Goal: Find contact information: Find contact information

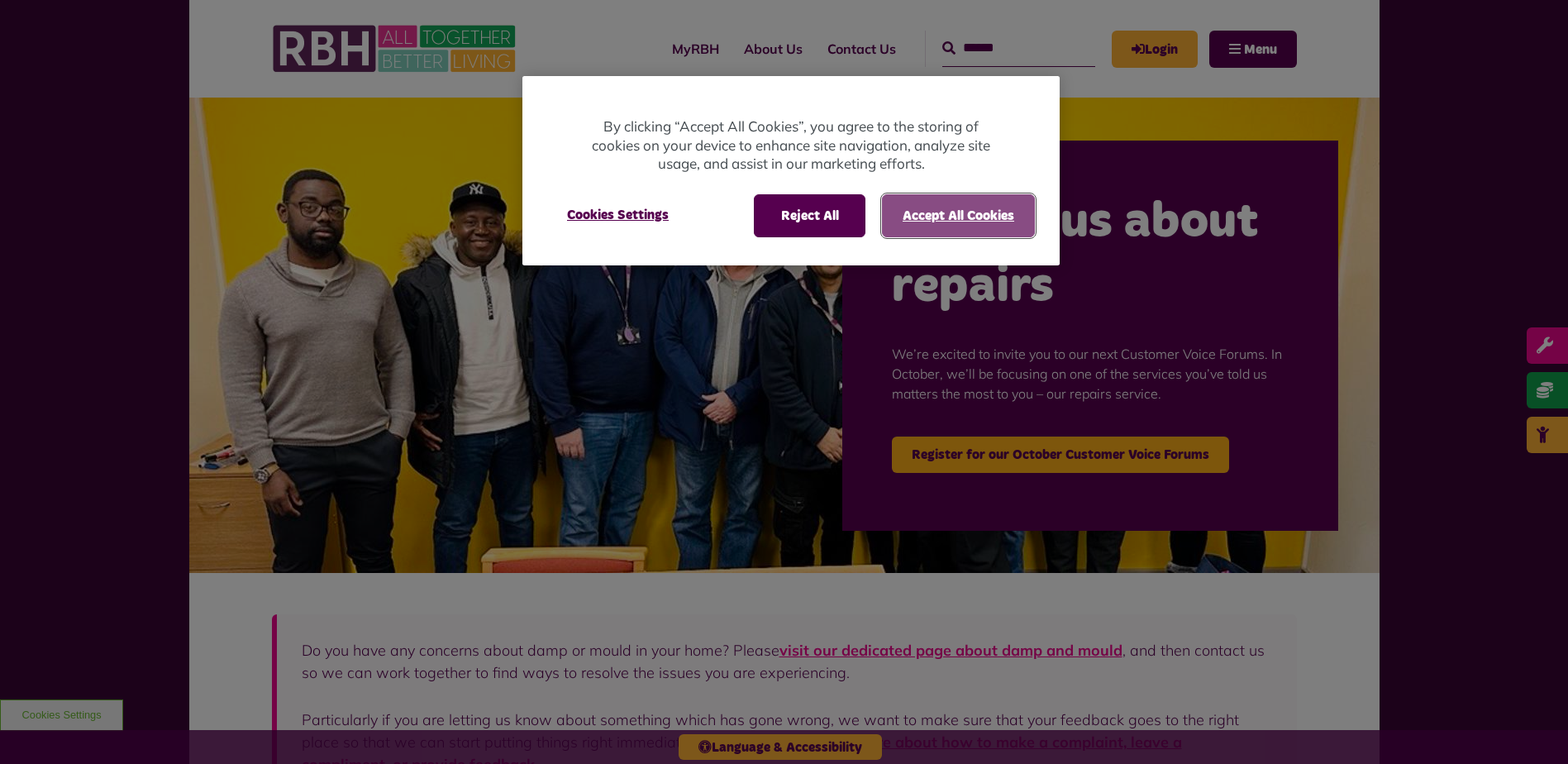
click at [942, 215] on button "Accept All Cookies" at bounding box center [958, 216] width 153 height 43
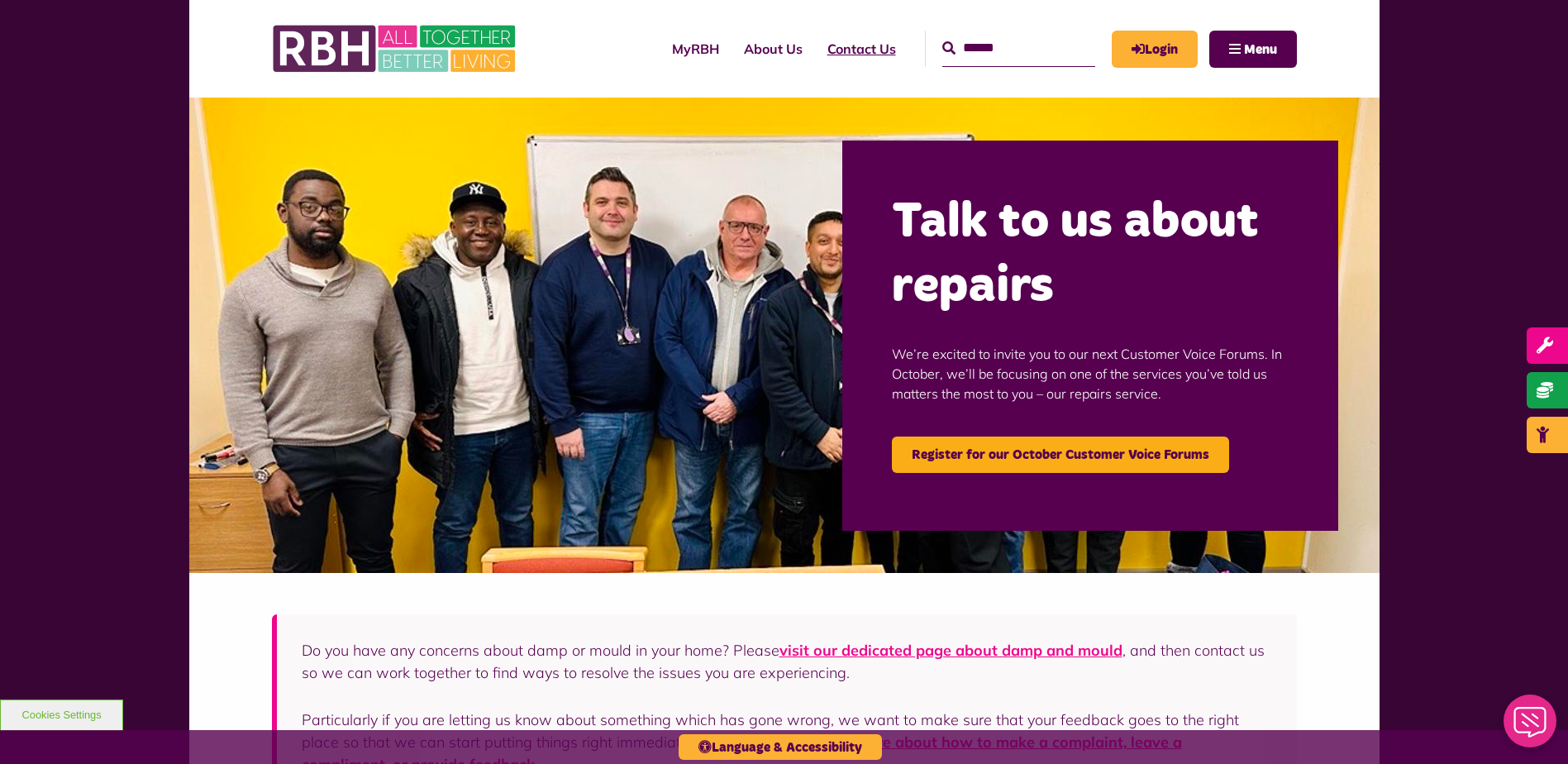
click at [852, 50] on link "Contact Us" at bounding box center [861, 48] width 94 height 45
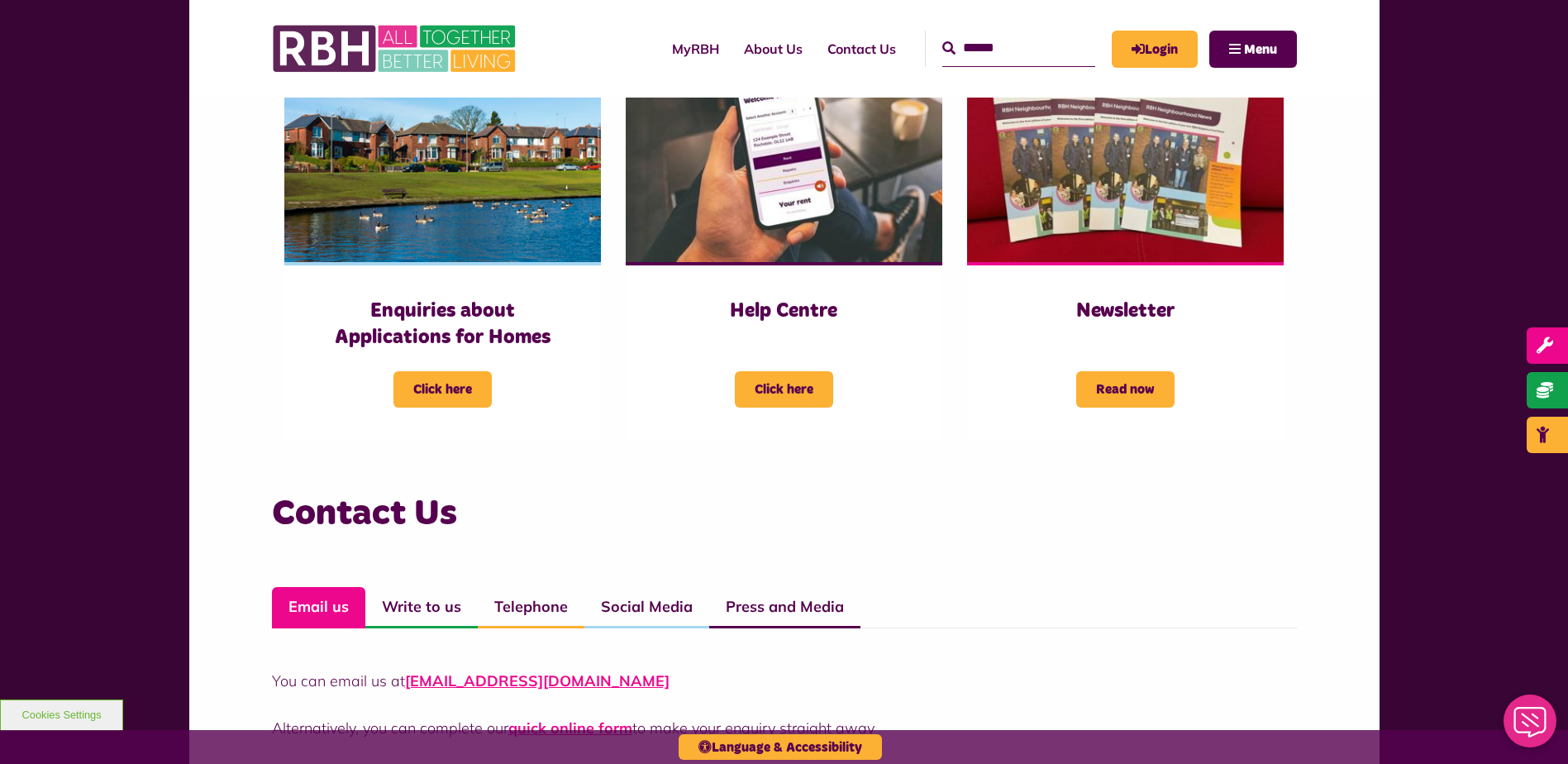
scroll to position [744, 0]
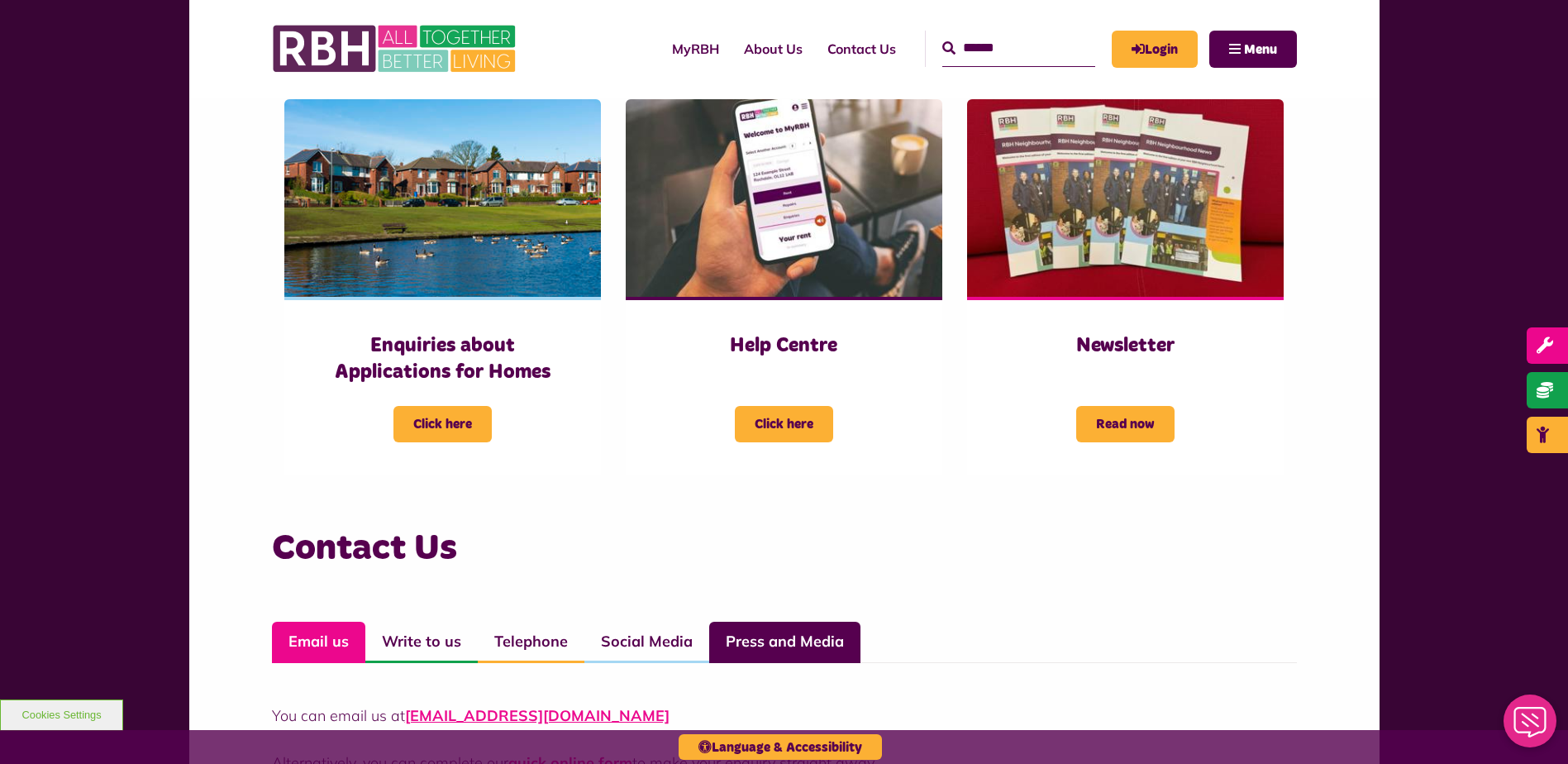
click at [791, 641] on link "Press and Media" at bounding box center [784, 642] width 151 height 41
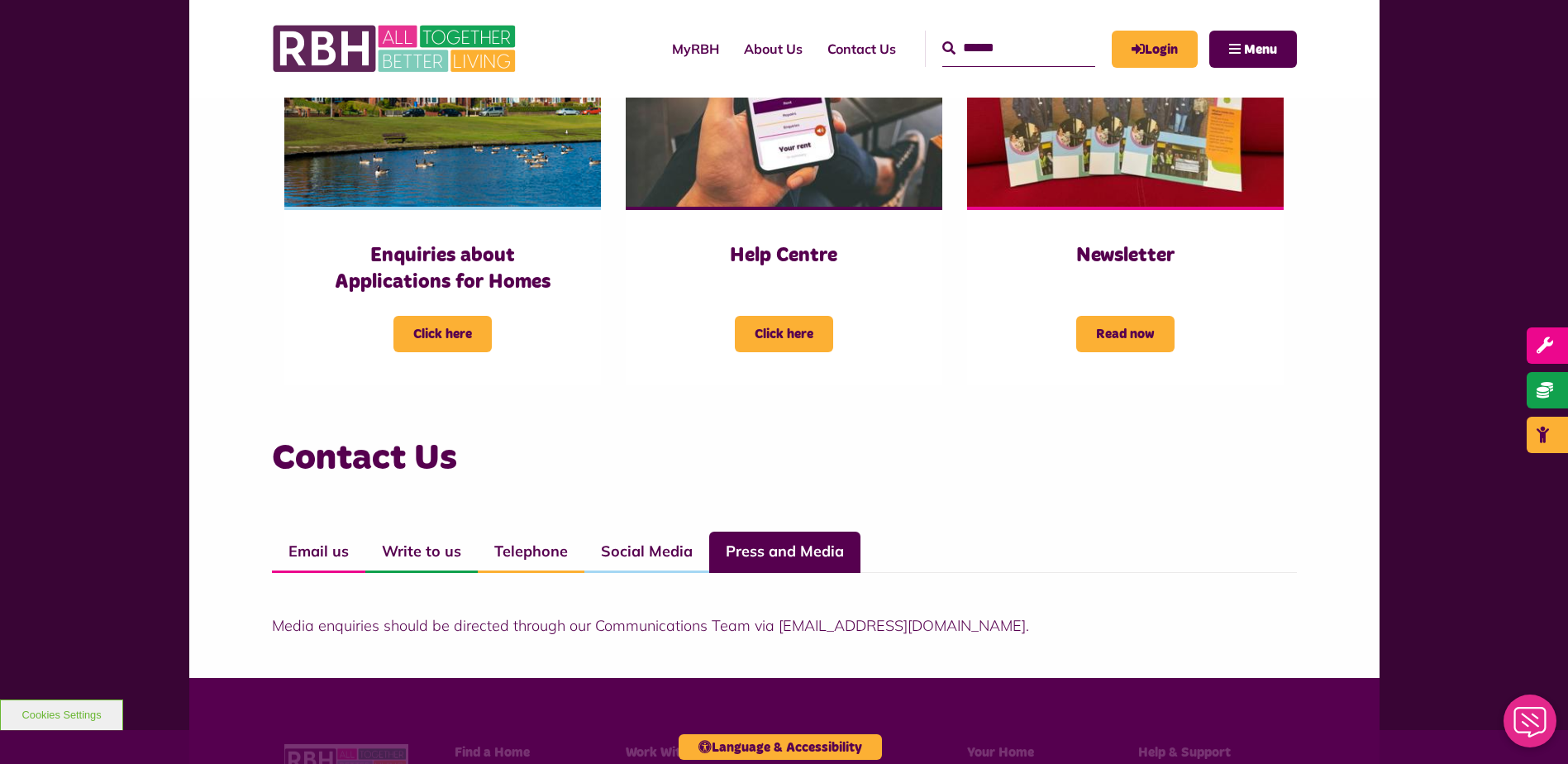
scroll to position [993, 0]
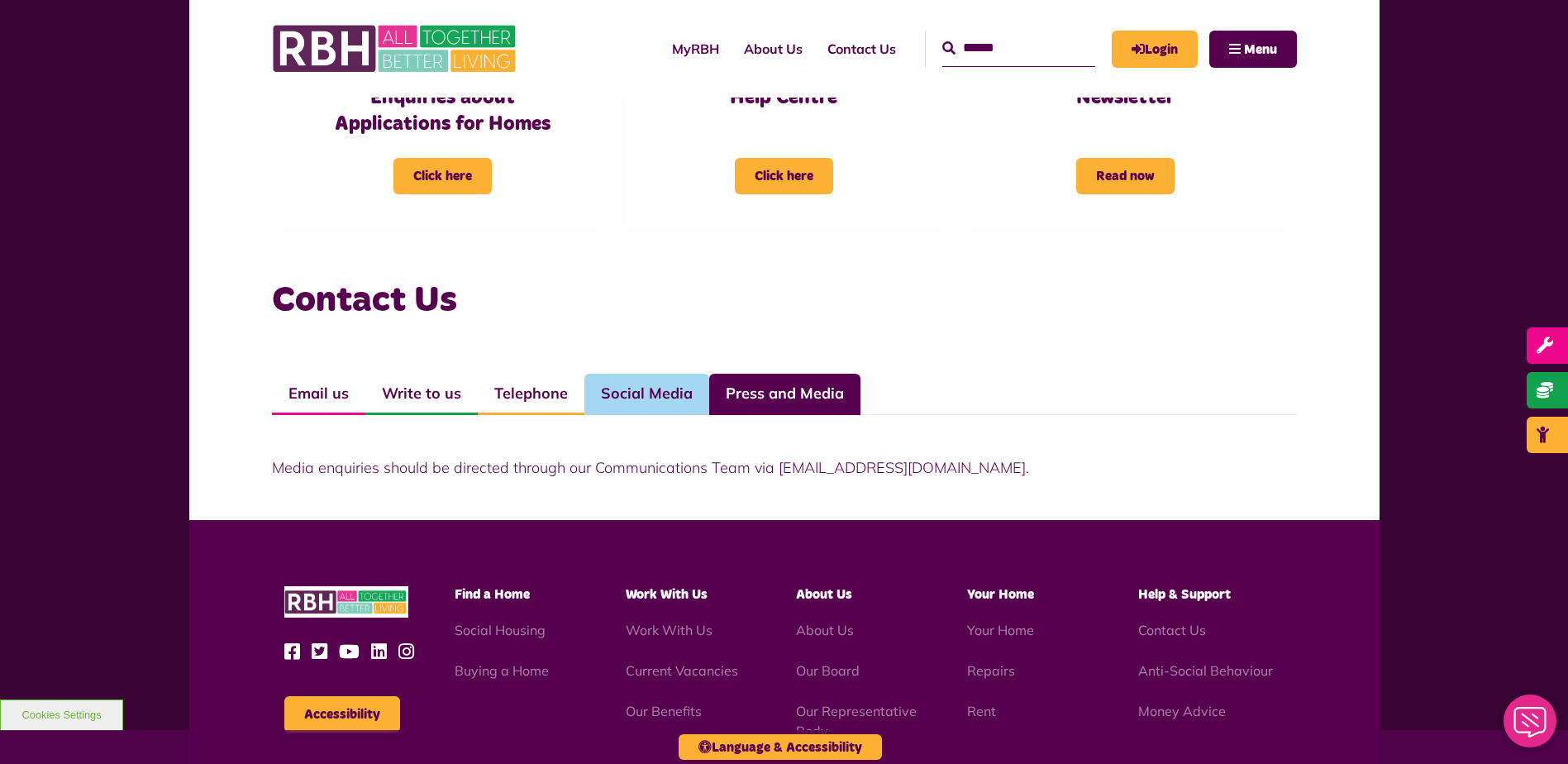
click at [643, 395] on link "Social Media" at bounding box center [647, 394] width 124 height 41
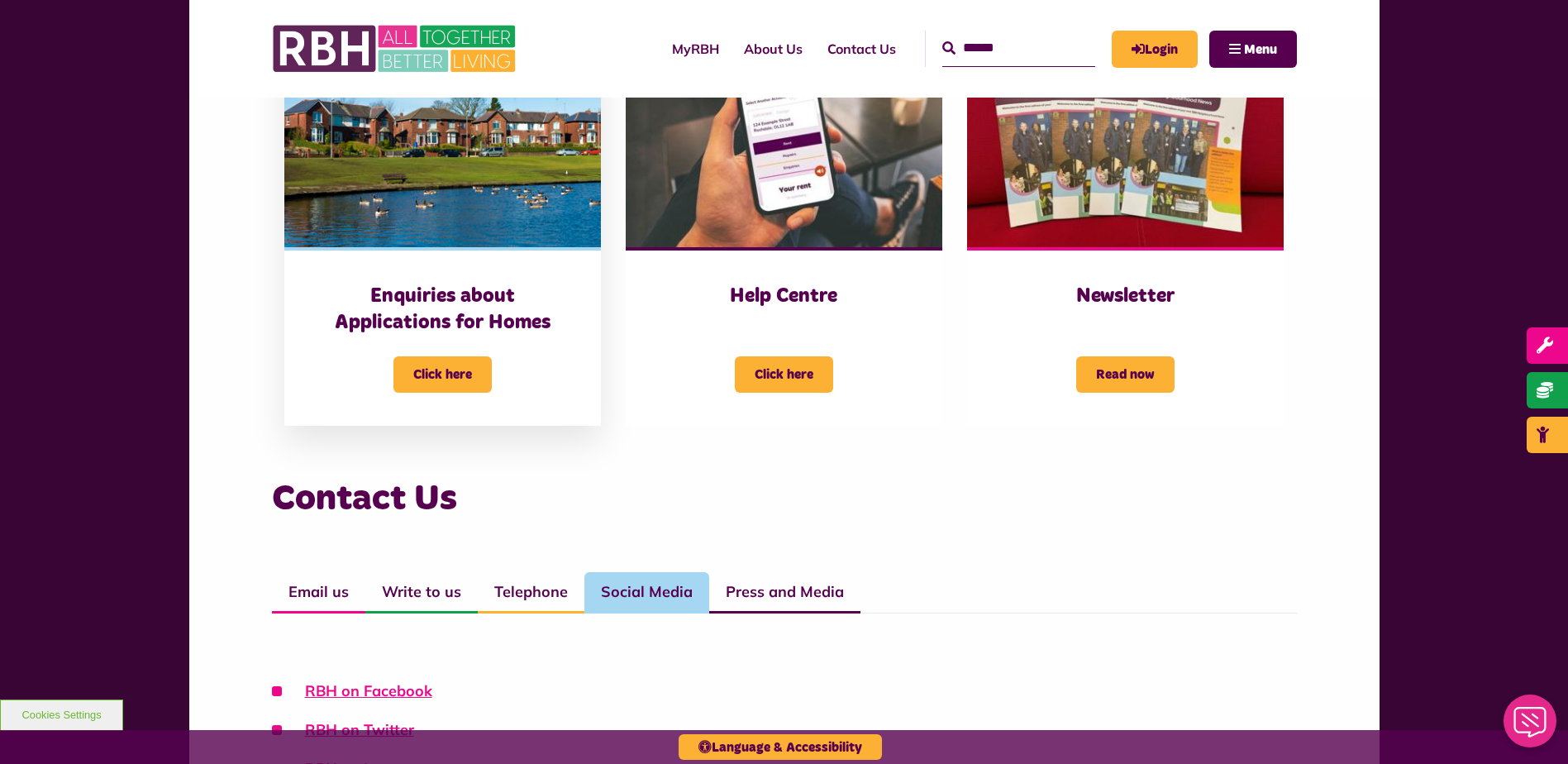
scroll to position [579, 0]
